Goal: Find specific page/section: Find specific page/section

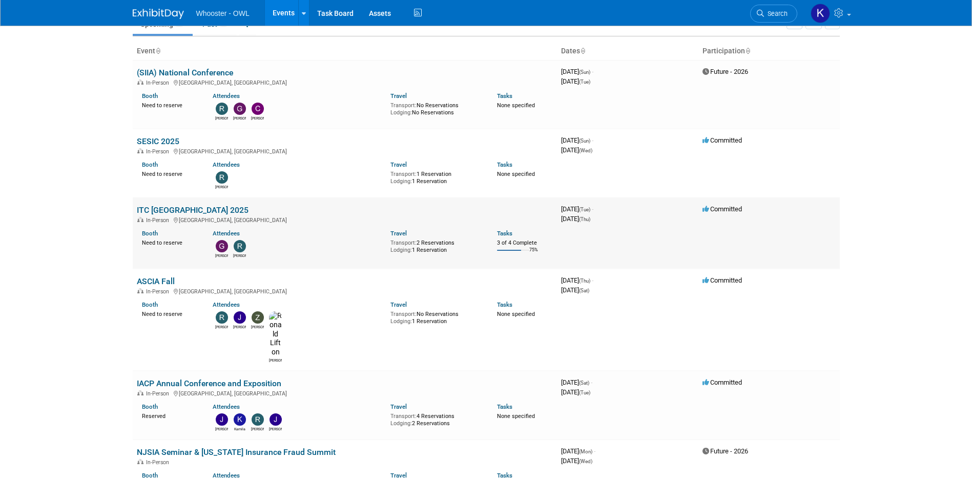
scroll to position [154, 0]
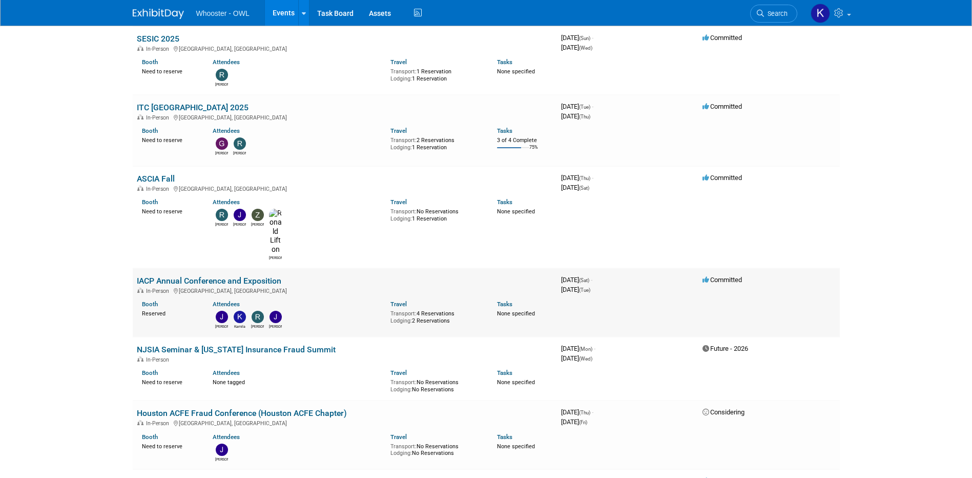
click at [192, 276] on link "IACP Annual Conference and Exposition" at bounding box center [209, 281] width 145 height 10
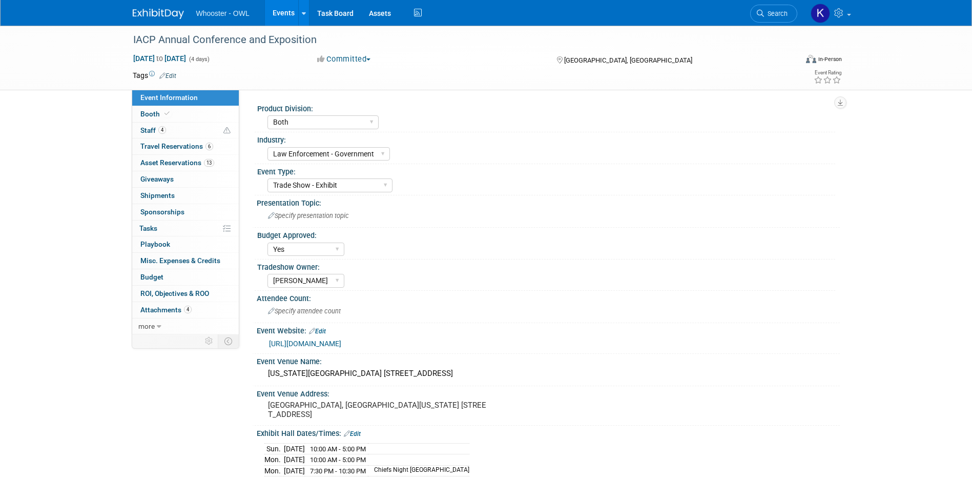
select select "Both"
select select "Law Enforcement - Government"
select select "Trade Show - Exhibit"
select select "Yes"
select select "Kamila Castaneda"
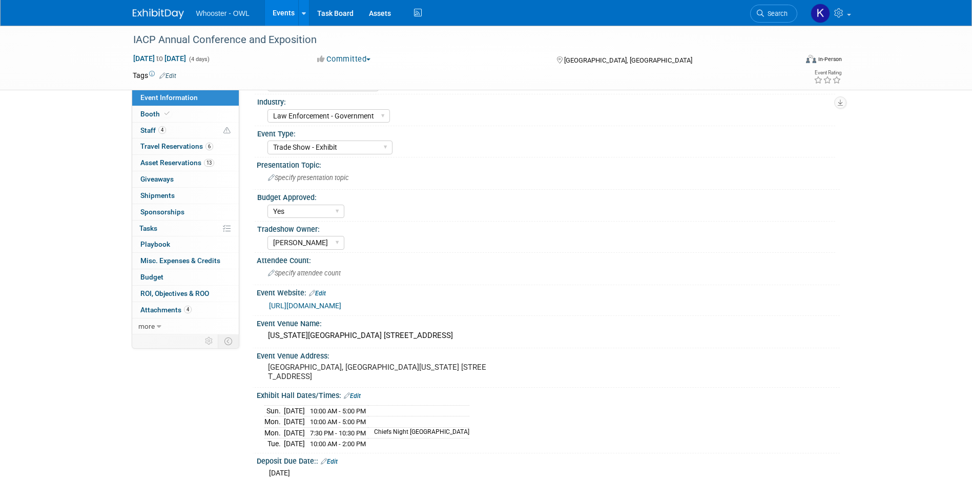
scroll to position [103, 0]
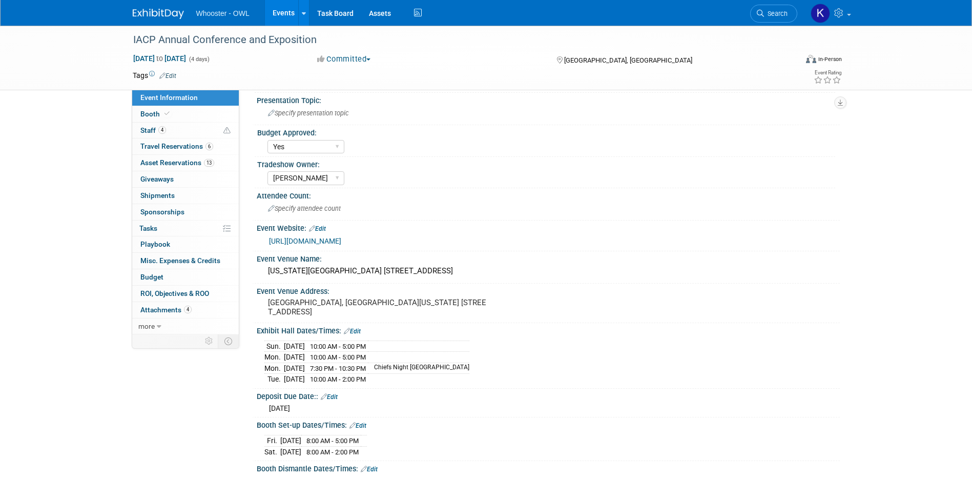
drag, startPoint x: 395, startPoint y: 367, endPoint x: 504, endPoint y: 363, distance: 109.2
click at [470, 363] on td "Chiefs Night National Western Complex" at bounding box center [418, 367] width 101 height 11
copy td "Chiefs Night National Western Complex"
